Goal: Transaction & Acquisition: Purchase product/service

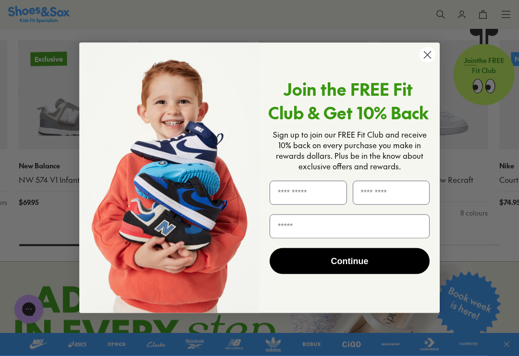
scroll to position [479, 0]
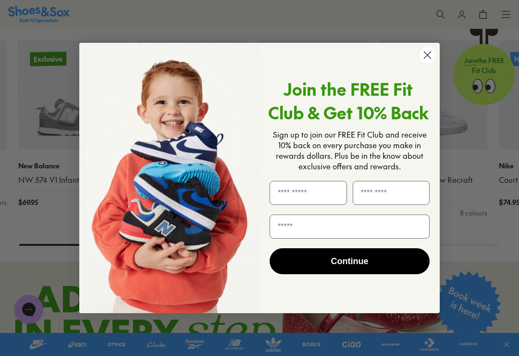
click at [435, 63] on icon "Close dialog" at bounding box center [427, 55] width 17 height 17
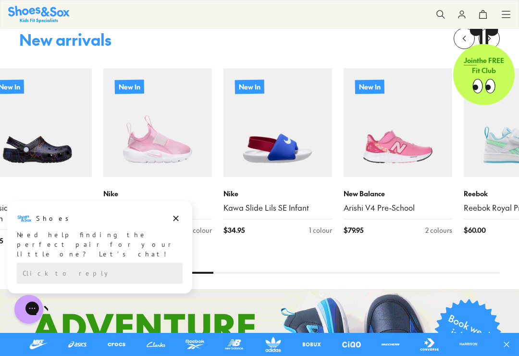
scroll to position [449, 0]
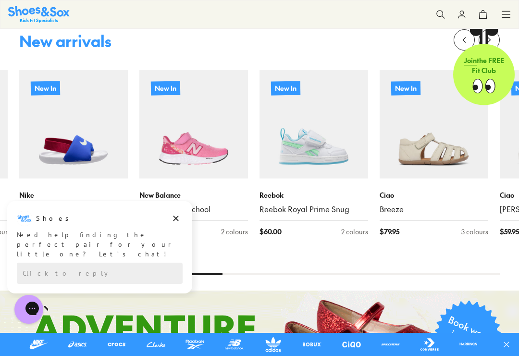
click at [323, 177] on img at bounding box center [314, 124] width 109 height 109
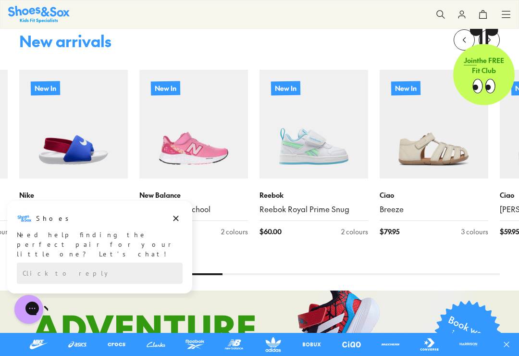
click at [338, 142] on img at bounding box center [314, 124] width 109 height 109
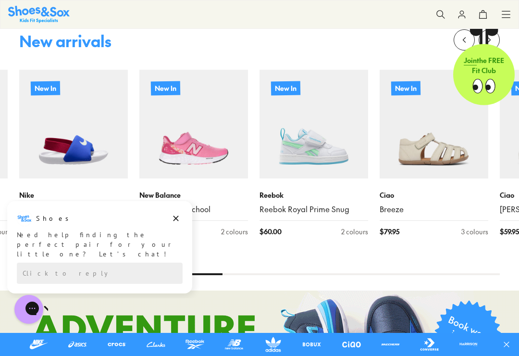
scroll to position [464, 0]
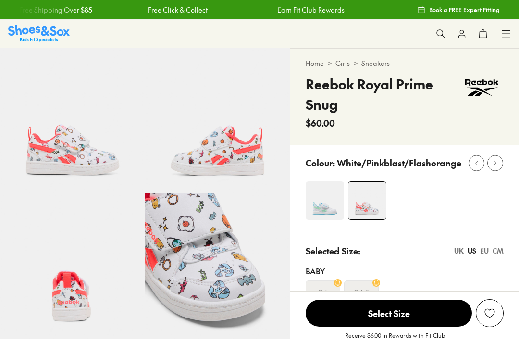
select select "*"
click at [334, 200] on img at bounding box center [325, 200] width 38 height 38
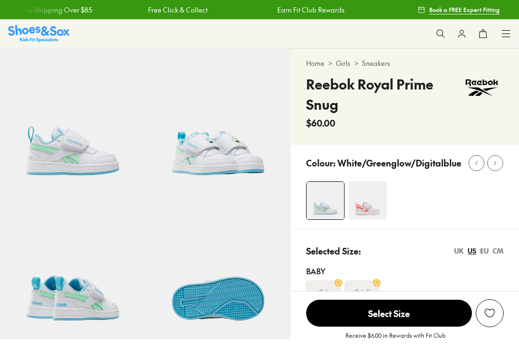
select select "*"
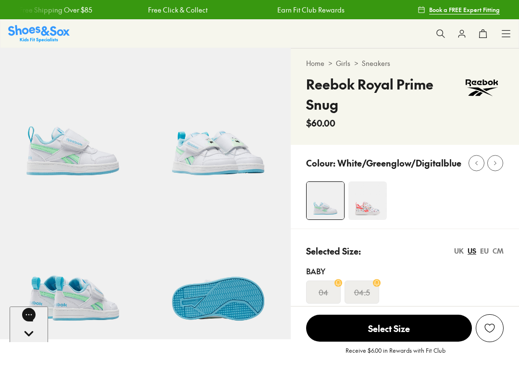
click at [36, 26] on img at bounding box center [39, 33] width 62 height 17
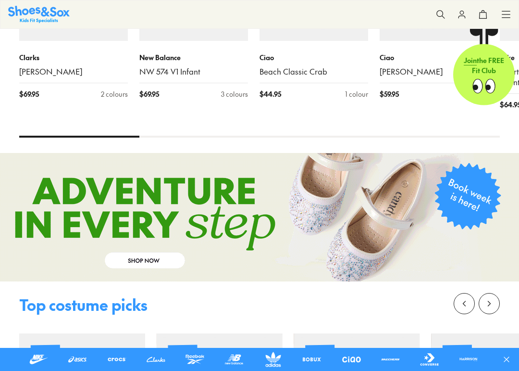
scroll to position [643, 0]
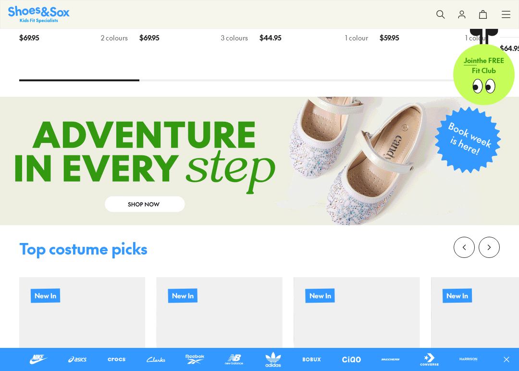
click at [161, 202] on link at bounding box center [259, 161] width 519 height 128
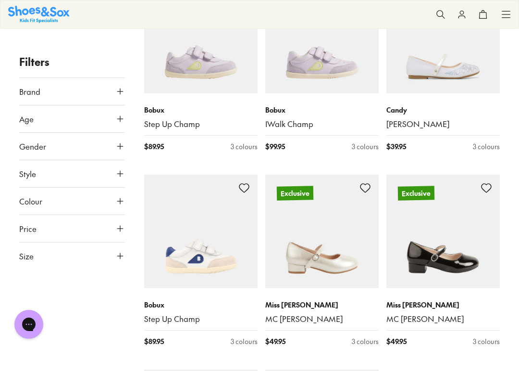
scroll to position [1863, 0]
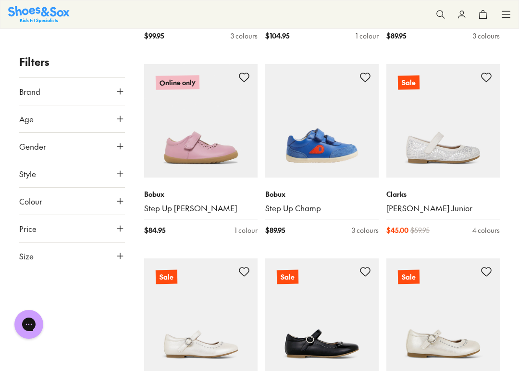
scroll to position [3164, 0]
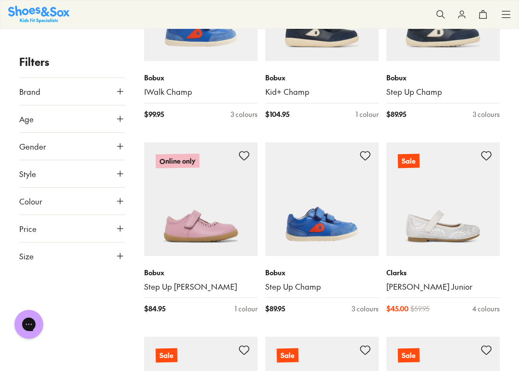
click at [31, 12] on img at bounding box center [39, 14] width 62 height 17
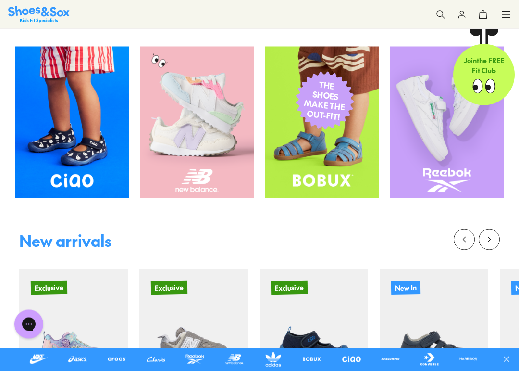
scroll to position [230, 0]
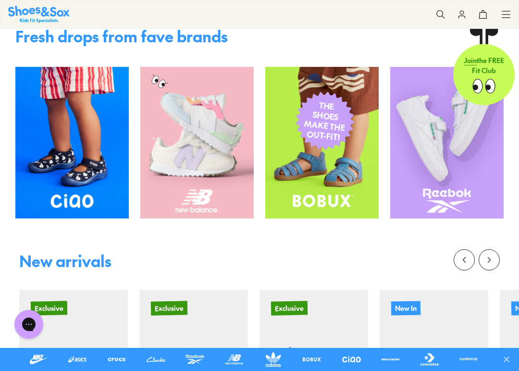
click at [444, 154] on img at bounding box center [446, 142] width 113 height 151
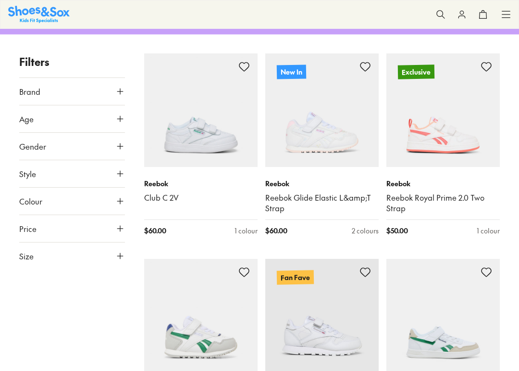
scroll to position [140, 0]
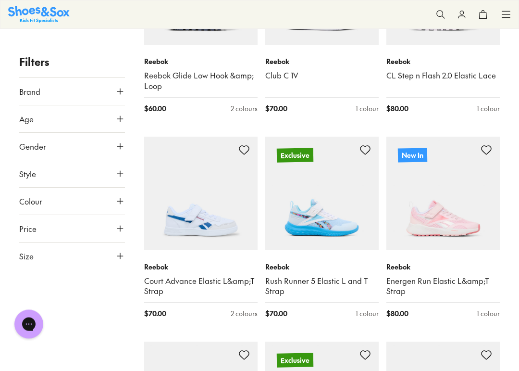
scroll to position [663, 0]
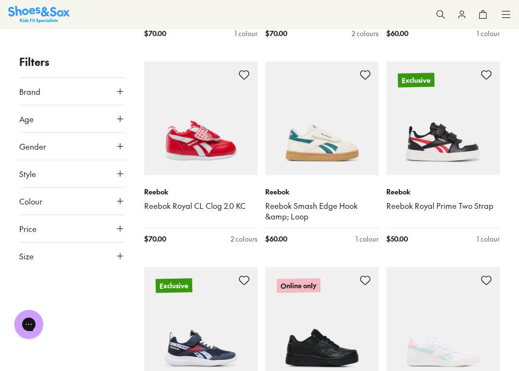
scroll to position [1354, 0]
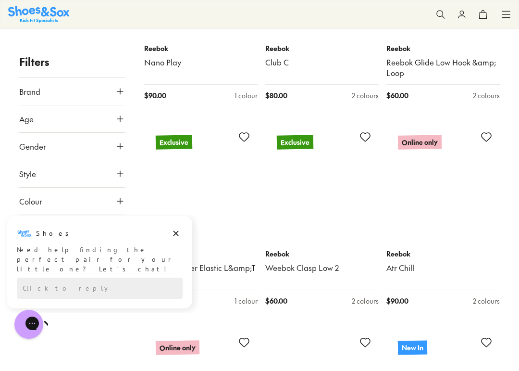
scroll to position [2718, 0]
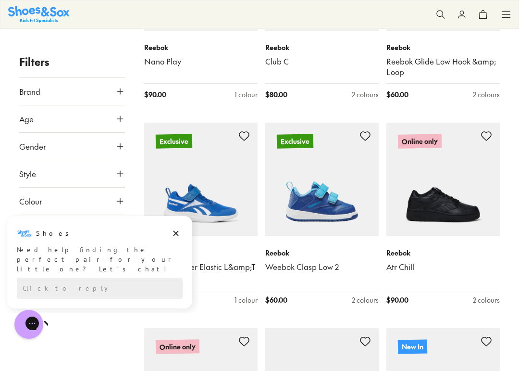
click at [334, 207] on img at bounding box center [321, 179] width 113 height 113
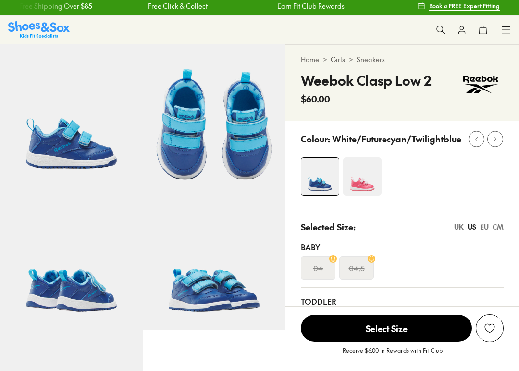
select select "*"
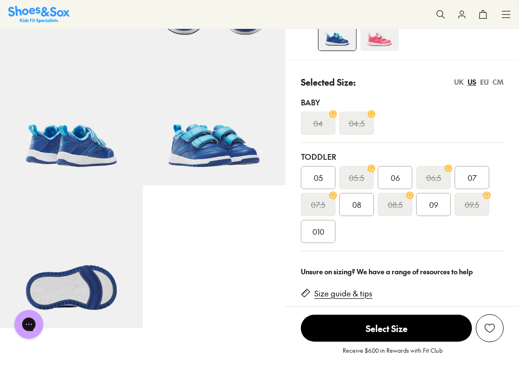
scroll to position [148, 0]
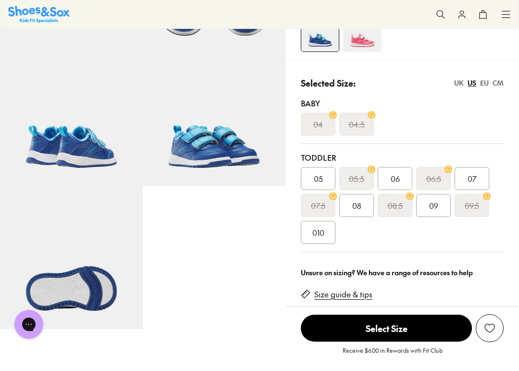
click at [317, 175] on span "05" at bounding box center [318, 179] width 9 height 12
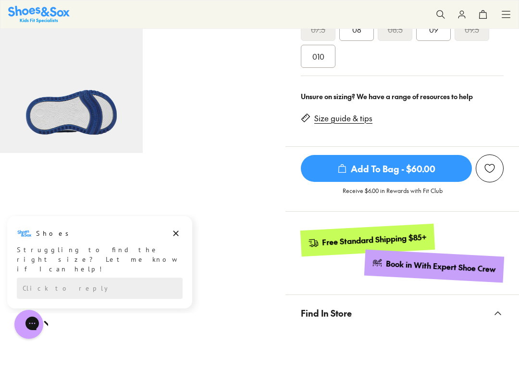
scroll to position [324, 0]
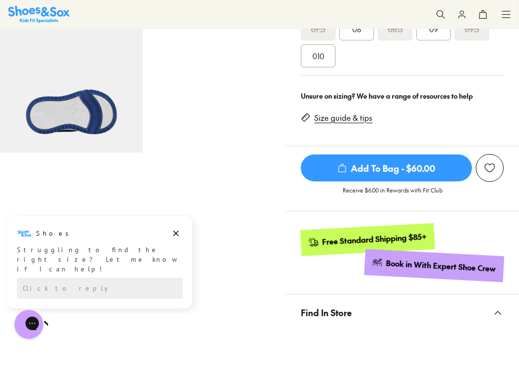
click at [379, 162] on span "Add To Bag - $60.00" at bounding box center [386, 167] width 171 height 27
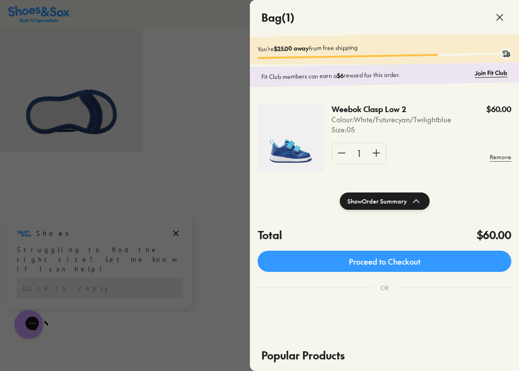
click at [409, 256] on link "Proceed to Checkout" at bounding box center [385, 260] width 254 height 21
